Goal: Navigation & Orientation: Find specific page/section

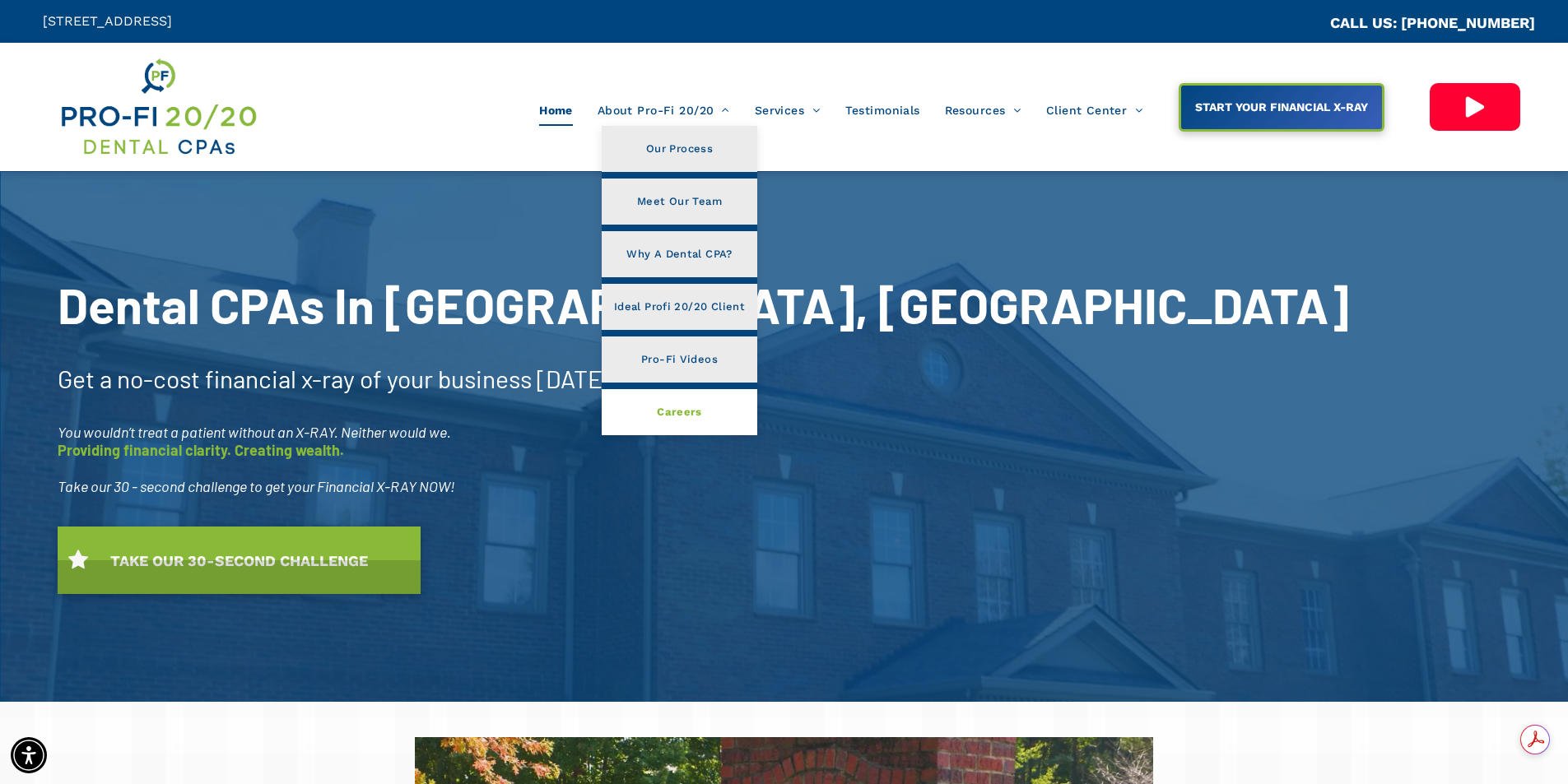
click at [674, 420] on span "Careers" at bounding box center [679, 412] width 45 height 22
